Goal: Find specific page/section: Find specific page/section

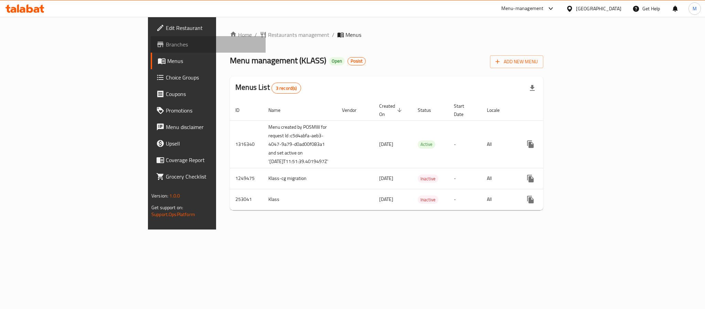
click at [166, 45] on span "Branches" at bounding box center [213, 44] width 94 height 8
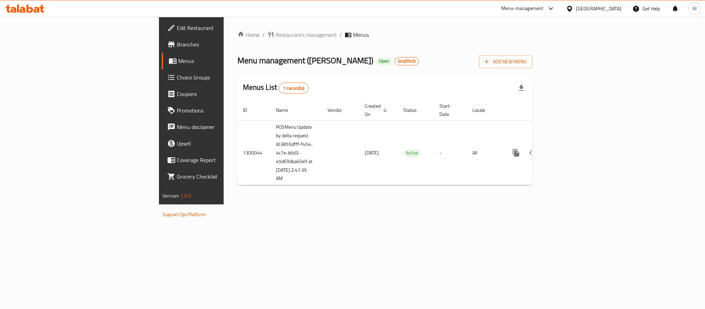
click at [177, 43] on span "Branches" at bounding box center [224, 44] width 94 height 8
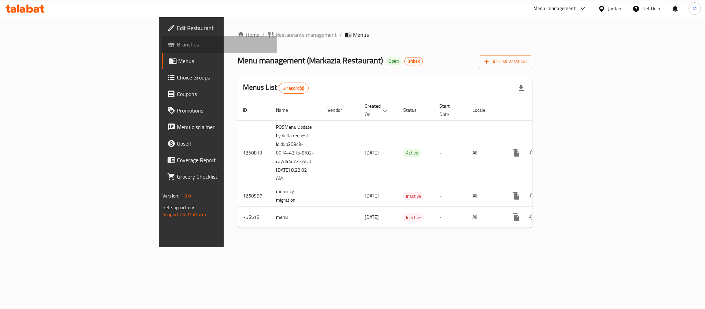
click at [177, 41] on span "Branches" at bounding box center [224, 44] width 94 height 8
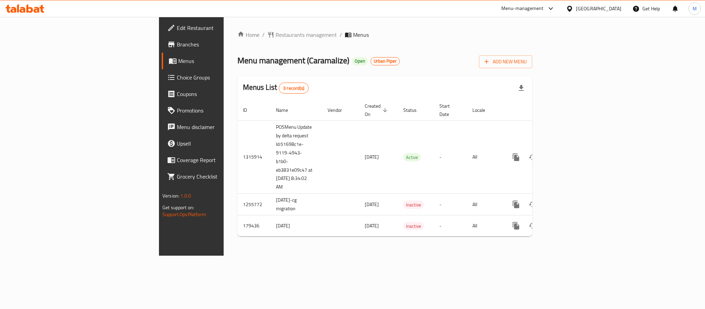
click at [177, 40] on span "Branches" at bounding box center [224, 44] width 94 height 8
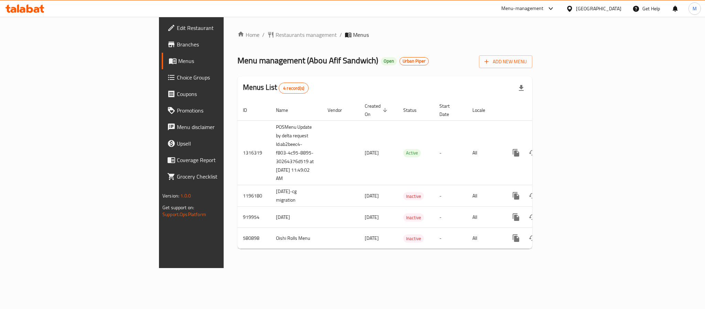
click at [177, 45] on span "Branches" at bounding box center [224, 44] width 94 height 8
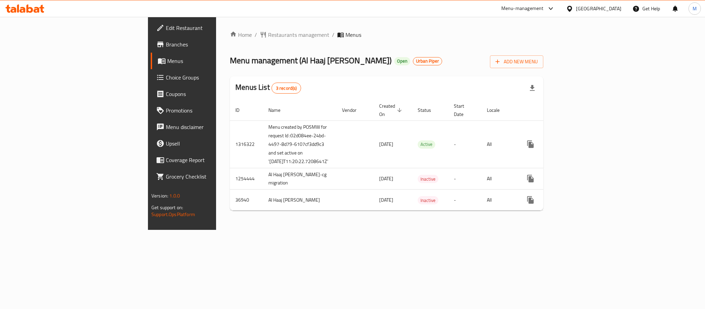
click at [166, 43] on span "Branches" at bounding box center [213, 44] width 94 height 8
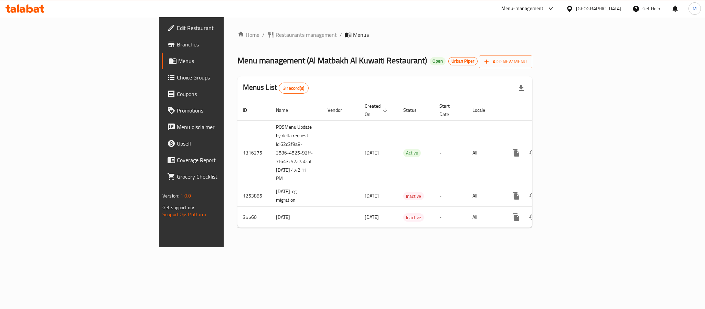
drag, startPoint x: 41, startPoint y: 44, endPoint x: 59, endPoint y: 44, distance: 18.2
click at [177, 44] on span "Branches" at bounding box center [224, 44] width 94 height 8
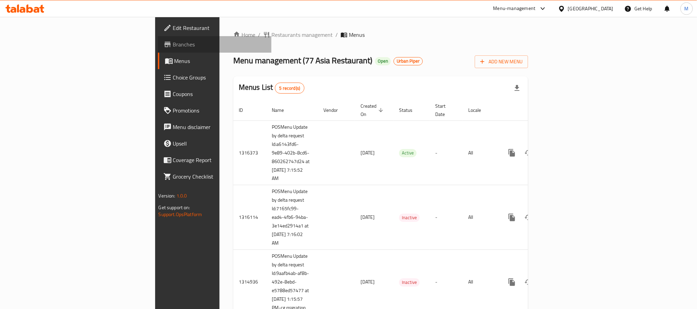
click at [173, 43] on span "Branches" at bounding box center [219, 44] width 93 height 8
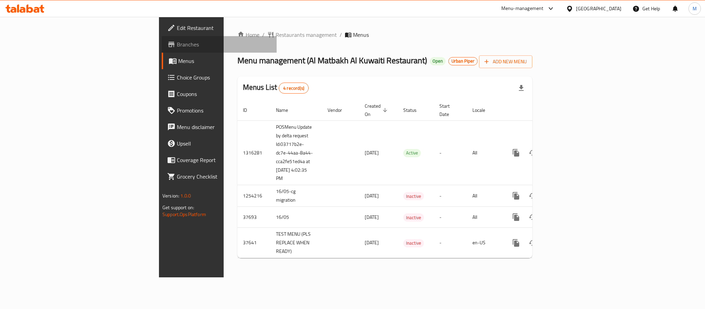
click at [177, 42] on span "Branches" at bounding box center [224, 44] width 94 height 8
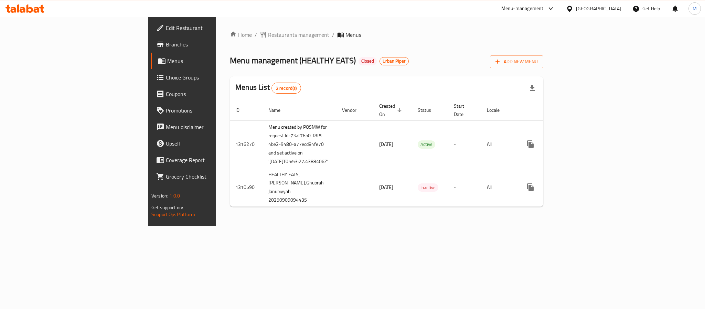
click at [166, 45] on span "Branches" at bounding box center [213, 44] width 94 height 8
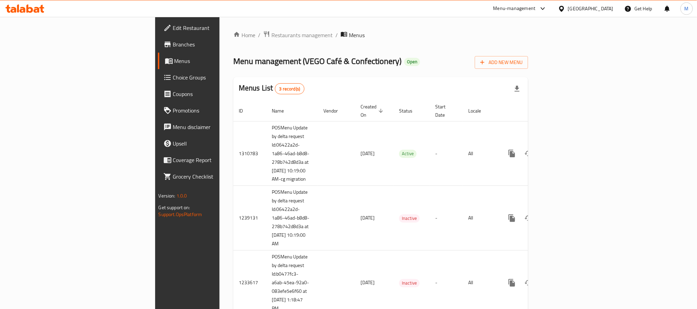
click at [173, 45] on span "Branches" at bounding box center [219, 44] width 93 height 8
click at [271, 35] on span "Restaurants management" at bounding box center [301, 35] width 61 height 8
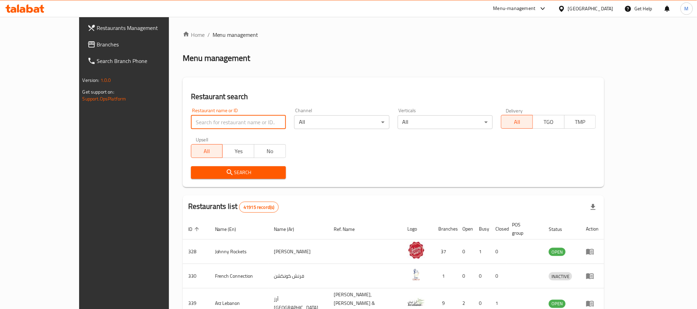
click at [201, 123] on input "search" at bounding box center [238, 122] width 95 height 14
paste input "10373"
click at [209, 175] on span "Search" at bounding box center [238, 172] width 84 height 9
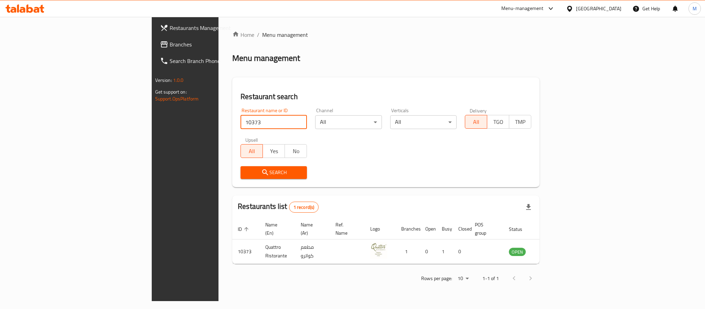
click at [240, 123] on input "10373" at bounding box center [273, 122] width 66 height 14
click at [240, 124] on input "10373" at bounding box center [273, 122] width 66 height 14
paste input "705484"
type input "705484"
click at [246, 174] on span "Search" at bounding box center [273, 172] width 55 height 9
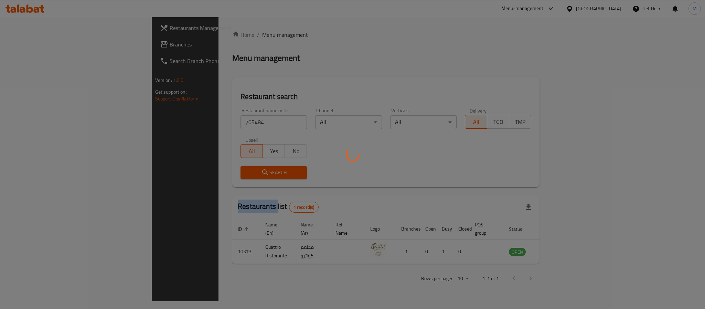
click at [208, 174] on div at bounding box center [352, 154] width 705 height 309
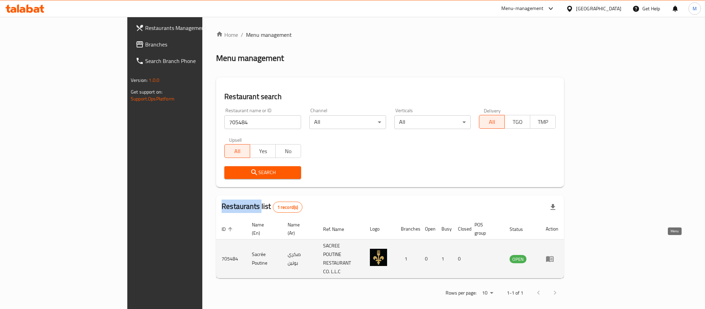
click at [554, 256] on icon "enhanced table" at bounding box center [550, 259] width 8 height 6
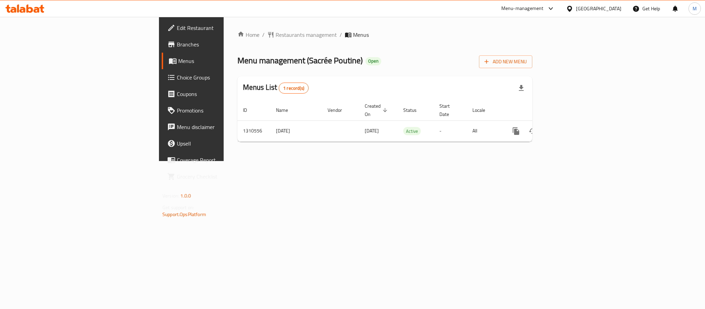
click at [177, 45] on span "Branches" at bounding box center [224, 44] width 94 height 8
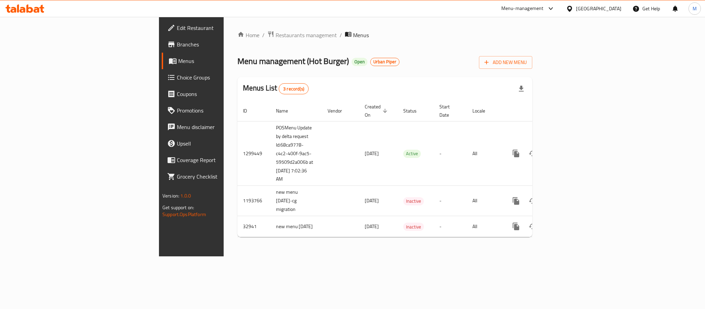
drag, startPoint x: 40, startPoint y: 45, endPoint x: 68, endPoint y: 45, distance: 28.9
click at [177, 45] on span "Branches" at bounding box center [224, 44] width 94 height 8
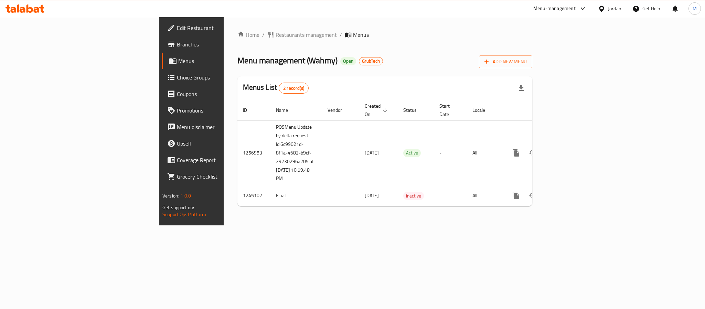
click at [177, 45] on span "Branches" at bounding box center [224, 44] width 94 height 8
